Goal: Task Accomplishment & Management: Complete application form

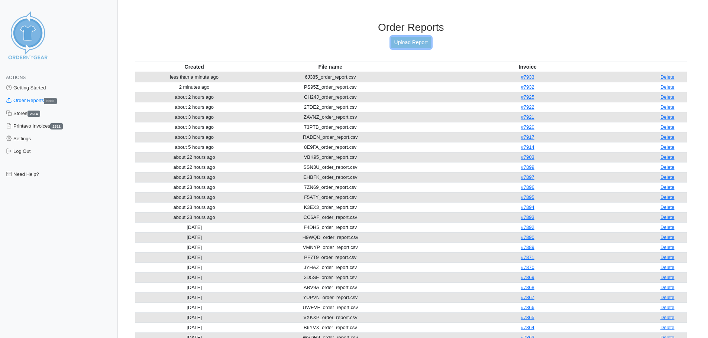
click at [399, 43] on link "Upload Report" at bounding box center [411, 43] width 40 height 12
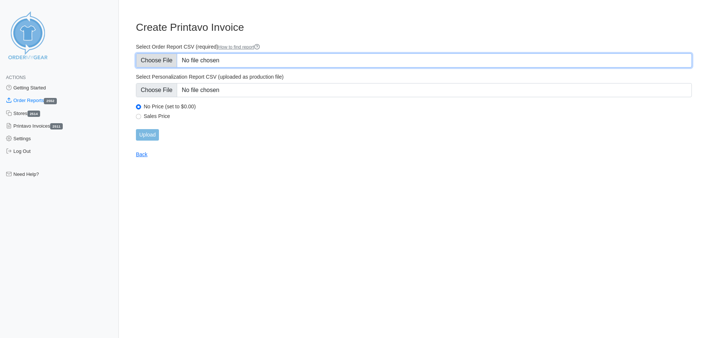
click at [168, 57] on input "Select Order Report CSV (required) How to find report" at bounding box center [414, 60] width 556 height 14
type input "C:\fakepath\7KBF9_order_report.csv"
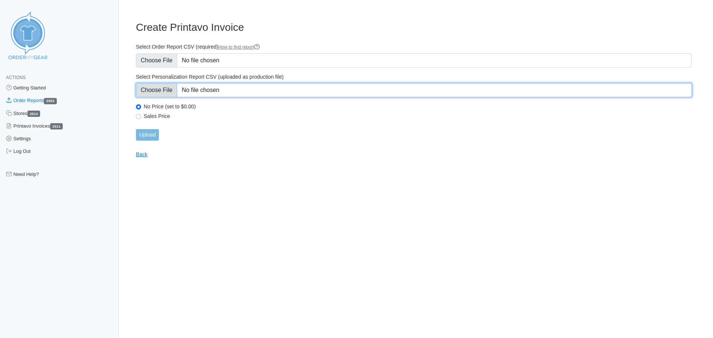
click at [162, 91] on input "Select Personalization Report CSV (uploaded as production file)" at bounding box center [414, 90] width 556 height 14
click at [166, 91] on input "Select Personalization Report CSV (uploaded as production file)" at bounding box center [414, 90] width 556 height 14
type input "C:\fakepath\7KBF9_personalization_report.csv"
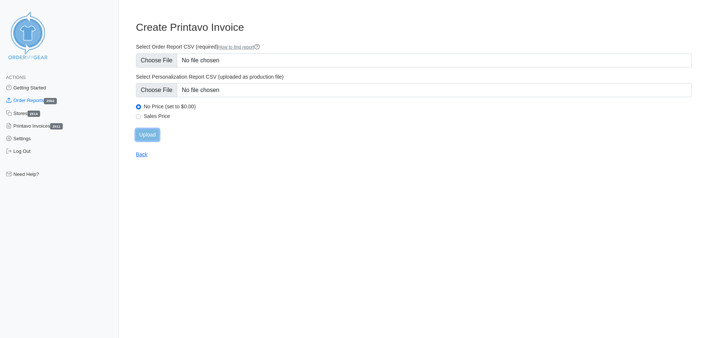
click at [156, 135] on input "Upload" at bounding box center [147, 135] width 23 height 12
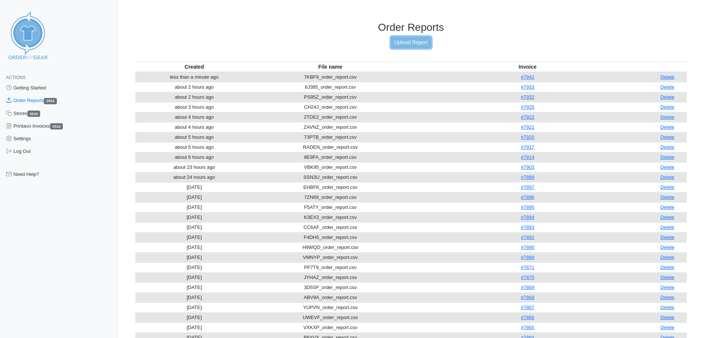
click at [423, 40] on link "Upload Report" at bounding box center [411, 43] width 40 height 12
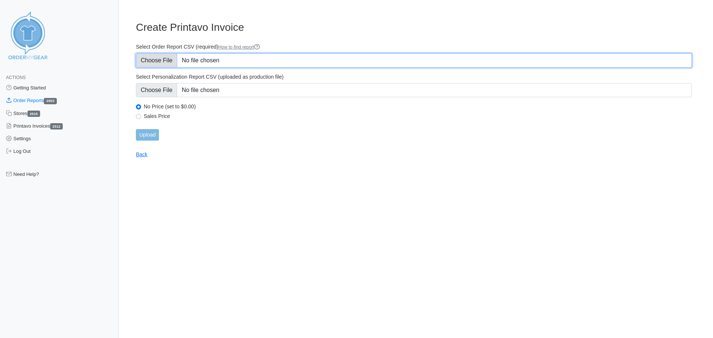
click at [170, 61] on input "Select Order Report CSV (required) How to find report" at bounding box center [414, 60] width 556 height 14
type input "C:\fakepath\9N4CP_order_report.csv"
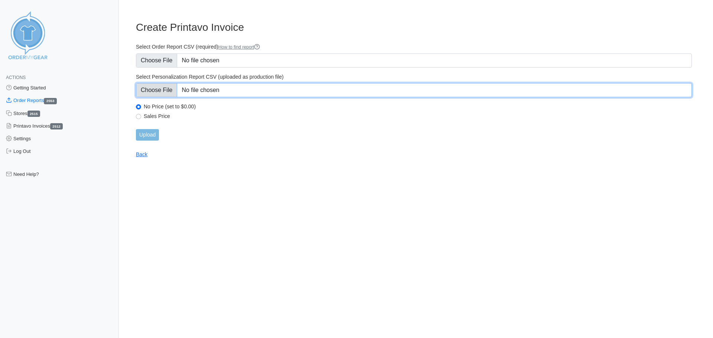
click at [165, 95] on input "Select Personalization Report CSV (uploaded as production file)" at bounding box center [414, 90] width 556 height 14
type input "C:\fakepath\9N4CP_personalization_report.csv"
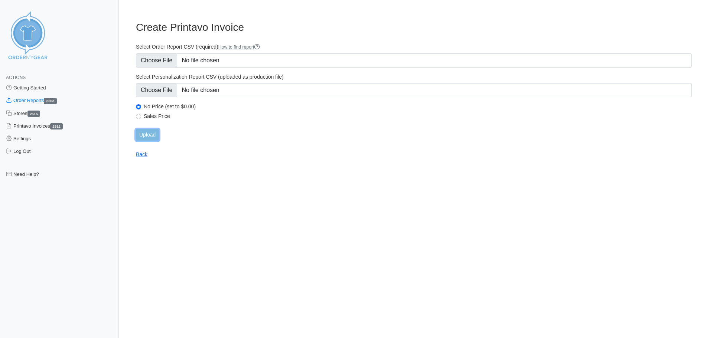
click at [152, 131] on input "Upload" at bounding box center [147, 135] width 23 height 12
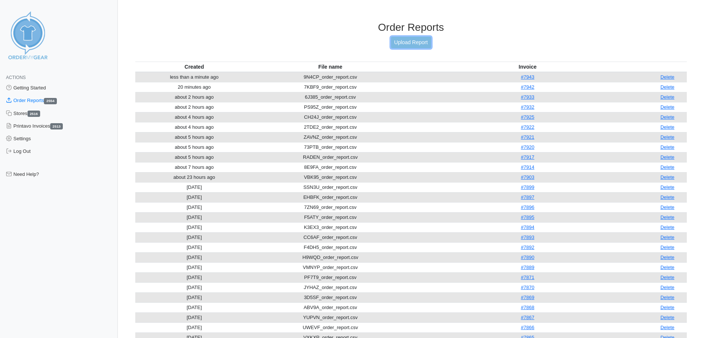
click at [412, 42] on link "Upload Report" at bounding box center [411, 43] width 40 height 12
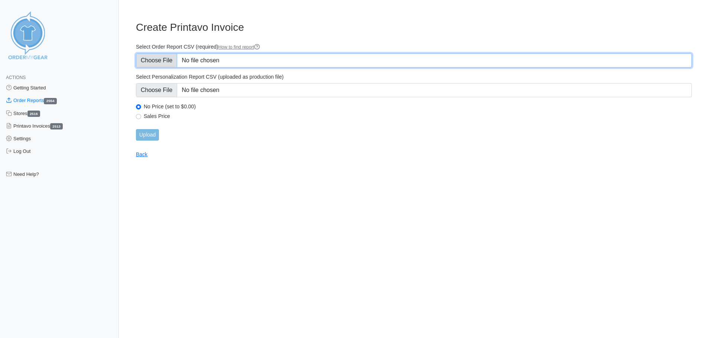
click at [160, 58] on input "Select Order Report CSV (required) How to find report" at bounding box center [414, 60] width 556 height 14
type input "C:\fakepath\6XKGJ_order_report.csv"
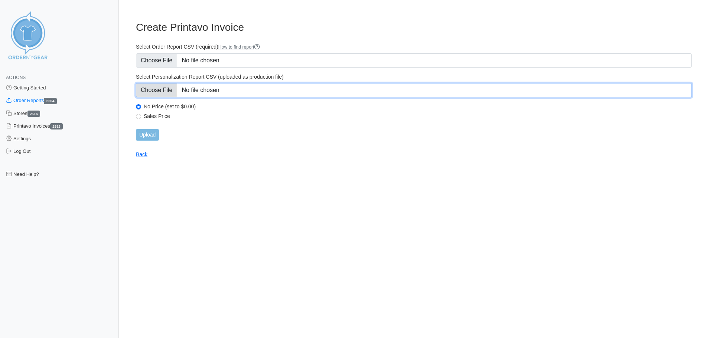
click at [154, 93] on input "Select Personalization Report CSV (uploaded as production file)" at bounding box center [414, 90] width 556 height 14
type input "C:\fakepath\6XKGJ_personalization_report.csv"
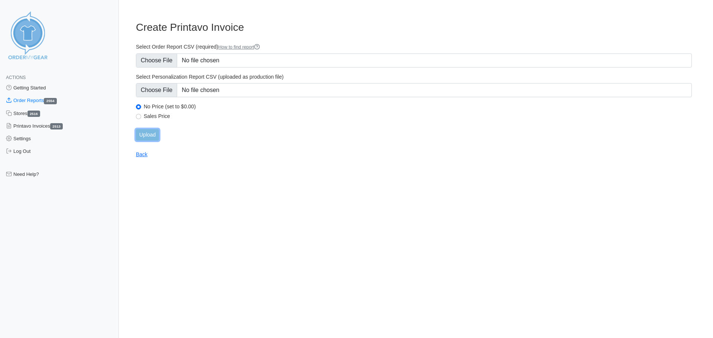
click at [145, 135] on input "Upload" at bounding box center [147, 135] width 23 height 12
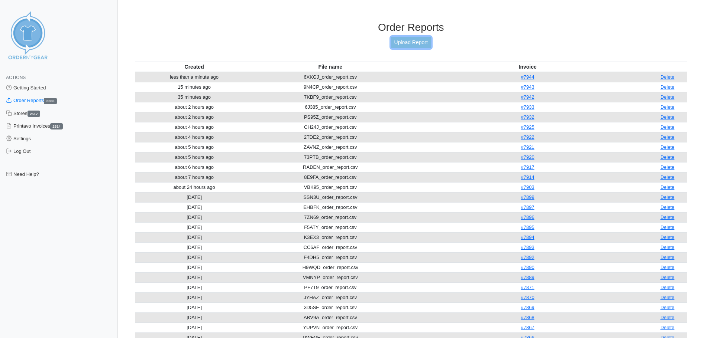
click at [397, 41] on link "Upload Report" at bounding box center [411, 43] width 40 height 12
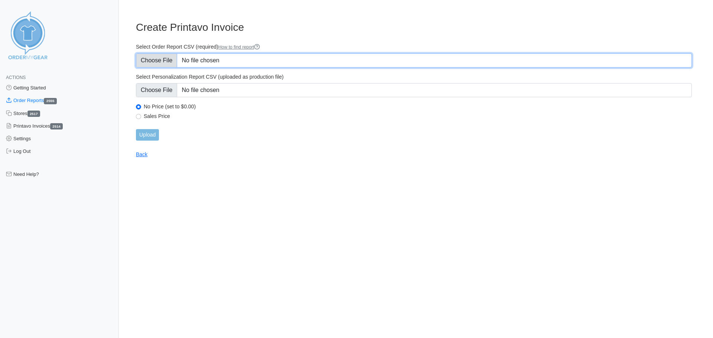
click at [161, 62] on input "Select Order Report CSV (required) How to find report" at bounding box center [414, 60] width 556 height 14
type input "C:\fakepath\CP3WC_order_report.csv"
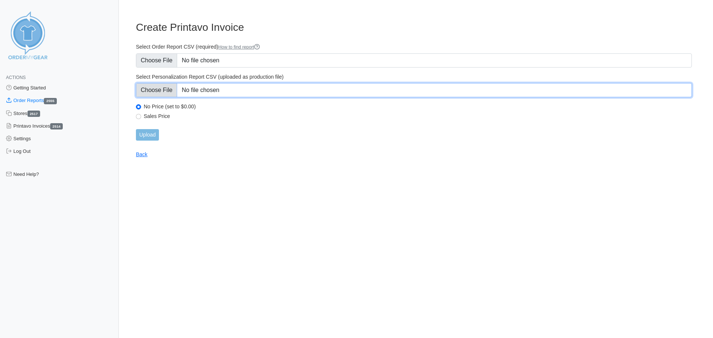
click at [168, 93] on input "Select Personalization Report CSV (uploaded as production file)" at bounding box center [414, 90] width 556 height 14
type input "C:\fakepath\CP3WC_personalization_report.csv"
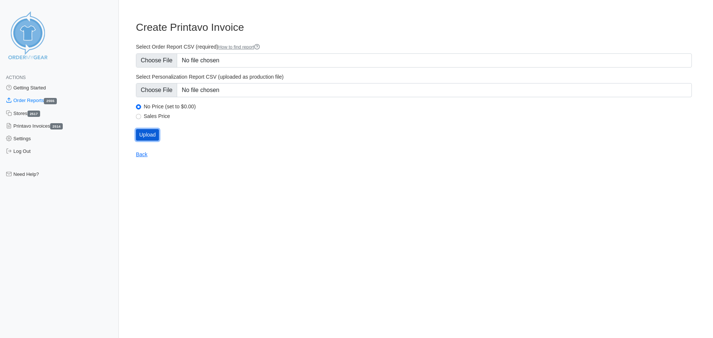
click at [150, 136] on input "Upload" at bounding box center [147, 135] width 23 height 12
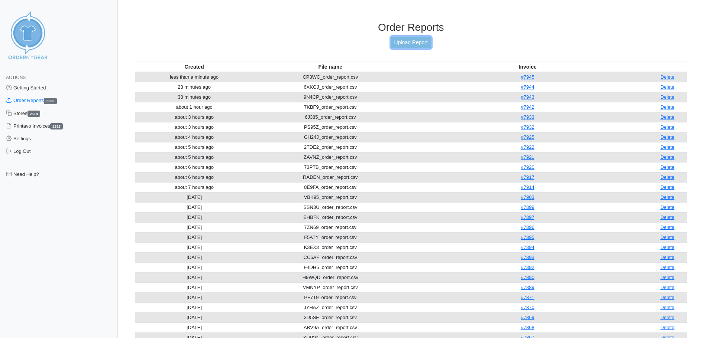
click at [403, 42] on link "Upload Report" at bounding box center [411, 43] width 40 height 12
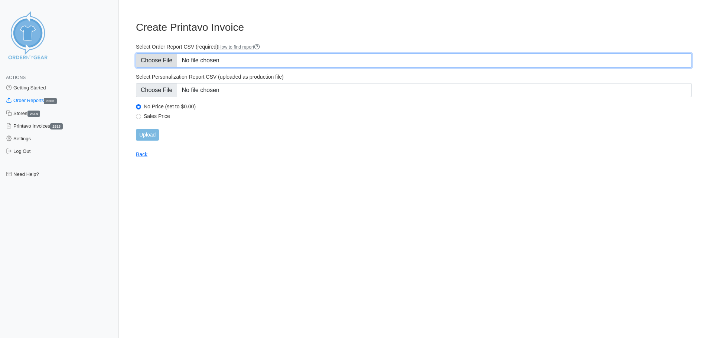
click at [161, 57] on input "Select Order Report CSV (required) How to find report" at bounding box center [414, 60] width 556 height 14
type input "C:\fakepath\922T7_order_report.csv"
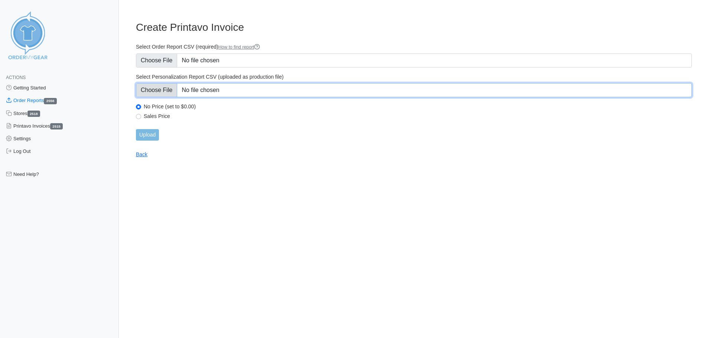
click at [160, 92] on input "Select Personalization Report CSV (uploaded as production file)" at bounding box center [414, 90] width 556 height 14
type input "C:\fakepath\922T7_personalization_report.csv"
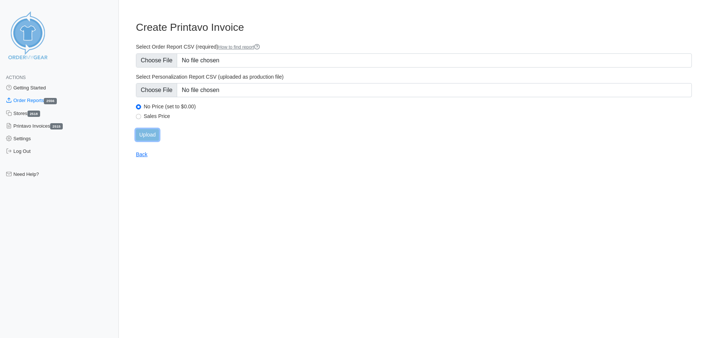
click at [148, 138] on input "Upload" at bounding box center [147, 135] width 23 height 12
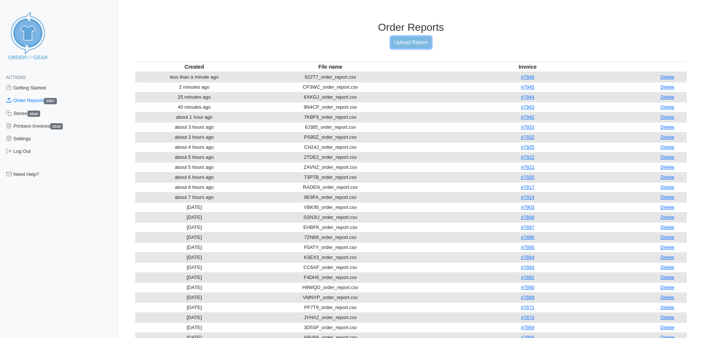
click at [412, 43] on link "Upload Report" at bounding box center [411, 43] width 40 height 12
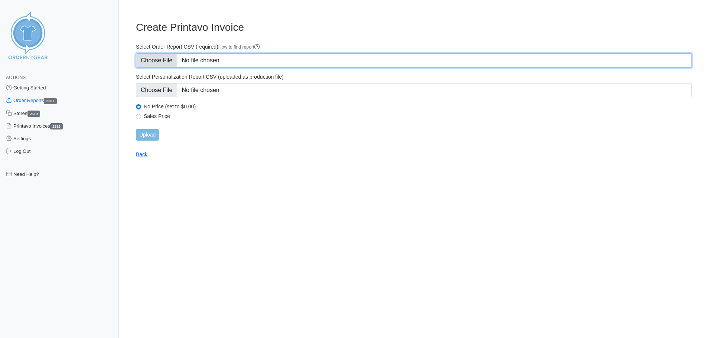
click at [173, 60] on input "Select Order Report CSV (required) How to find report" at bounding box center [414, 60] width 556 height 14
type input "C:\fakepath\6N86E_order_report.csv"
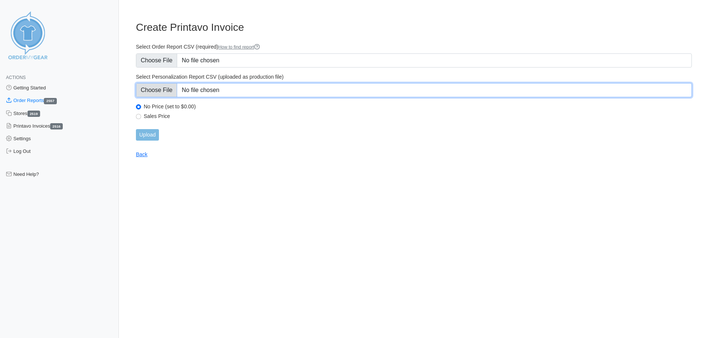
click at [167, 91] on input "Select Personalization Report CSV (uploaded as production file)" at bounding box center [414, 90] width 556 height 14
type input "C:\fakepath\6N86E_personalization_report.csv"
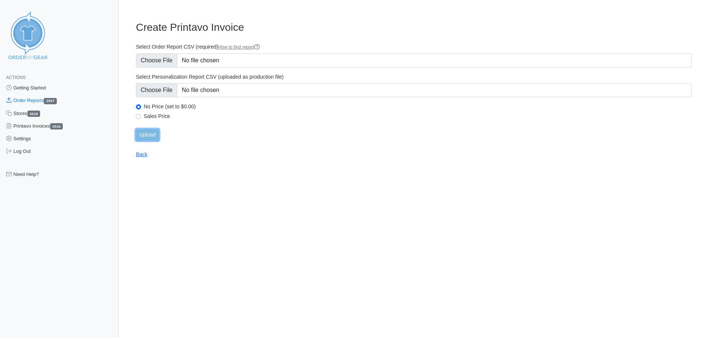
click at [144, 136] on input "Upload" at bounding box center [147, 135] width 23 height 12
